Goal: Check status: Check status

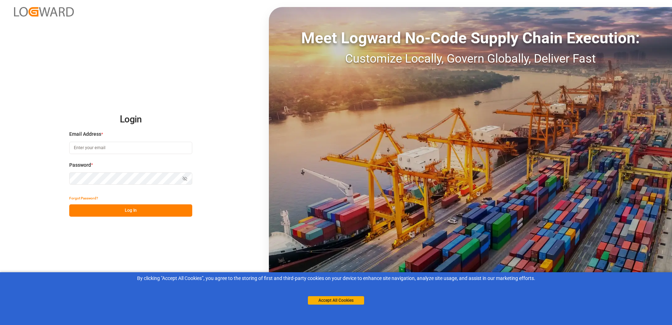
type input "[EMAIL_ADDRESS][PERSON_NAME][DOMAIN_NAME]"
click at [157, 207] on button "Log In" at bounding box center [130, 210] width 123 height 12
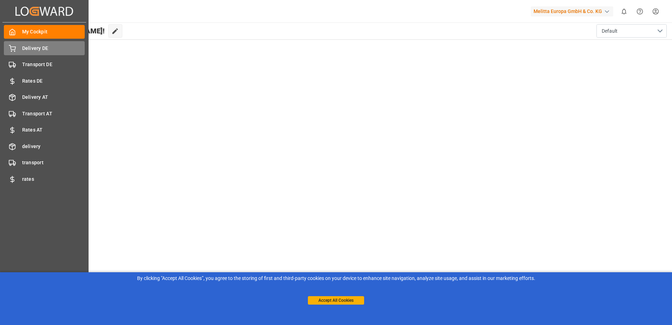
click at [31, 43] on div "Delivery DE Delivery DE" at bounding box center [44, 48] width 81 height 14
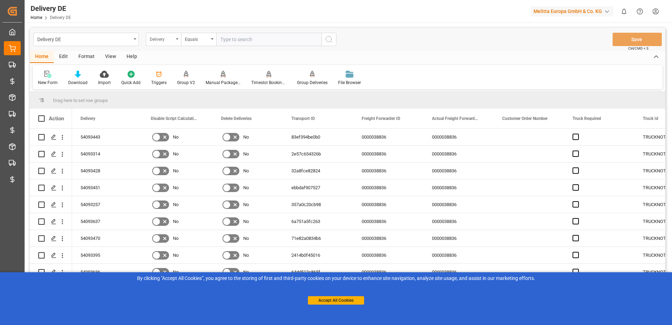
click at [176, 41] on div "Delivery" at bounding box center [163, 39] width 35 height 13
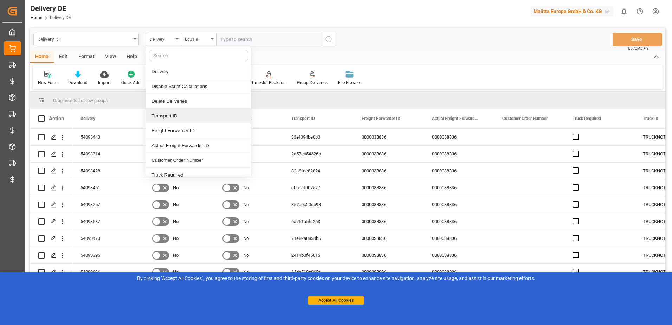
click at [168, 117] on div "Transport ID" at bounding box center [198, 116] width 105 height 15
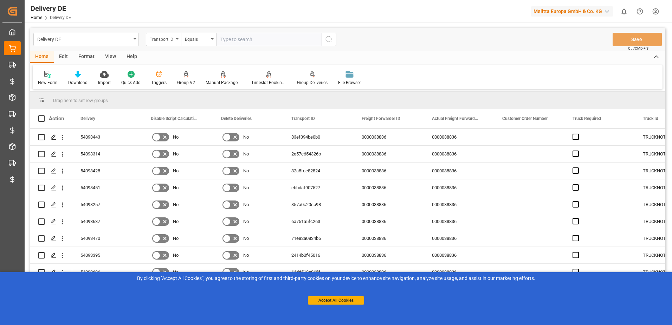
click at [232, 41] on input "text" at bounding box center [268, 39] width 105 height 13
type input "42bc56969290"
click at [329, 40] on icon "search button" at bounding box center [329, 39] width 8 height 8
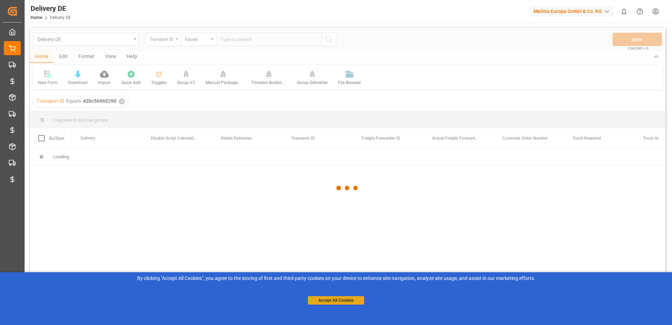
click at [335, 301] on button "Accept All Cookies" at bounding box center [336, 300] width 56 height 8
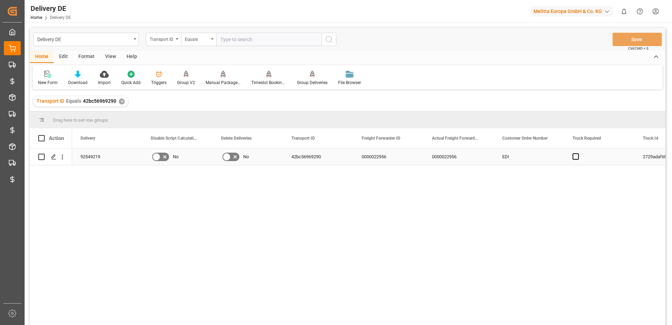
click at [131, 164] on div "92549219" at bounding box center [107, 156] width 70 height 17
